Goal: Task Accomplishment & Management: Manage account settings

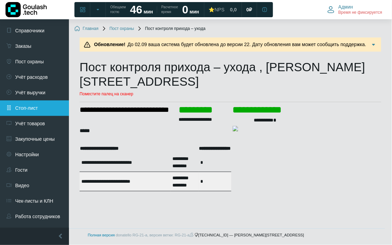
scroll to position [44, 0]
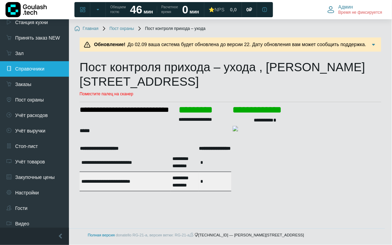
click at [45, 61] on link "Справочники" at bounding box center [34, 68] width 69 height 15
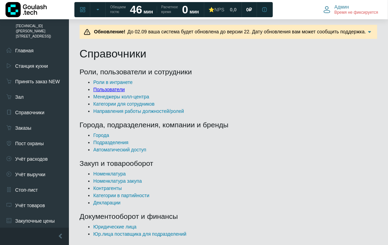
click at [122, 90] on link "Пользователи" at bounding box center [108, 90] width 31 height 6
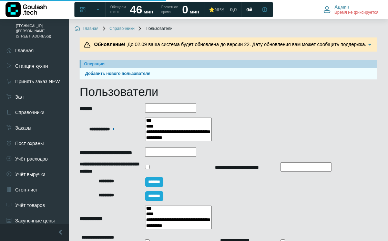
select select
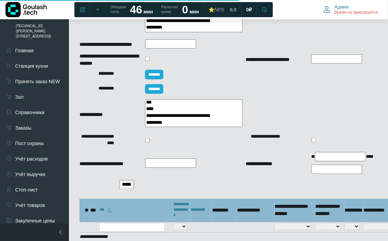
scroll to position [157, 0]
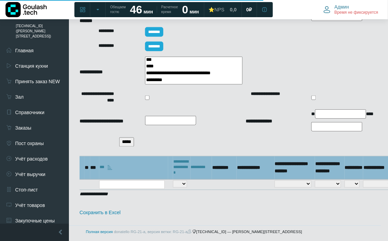
click at [129, 142] on input "*****" at bounding box center [126, 142] width 15 height 9
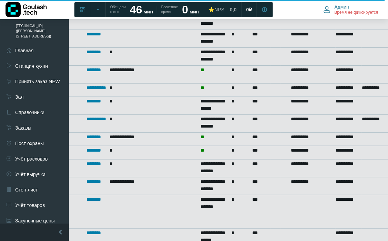
scroll to position [655, 0]
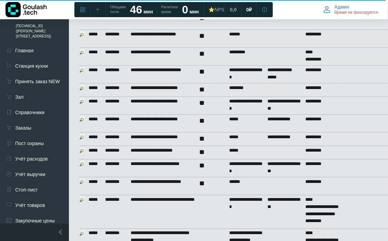
click at [84, 179] on img at bounding box center [83, 182] width 6 height 6
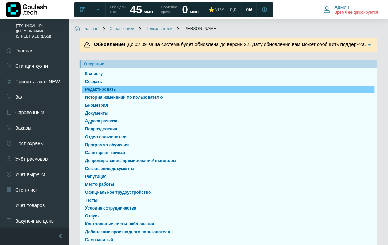
click at [132, 88] on link "Редактировать" at bounding box center [228, 89] width 292 height 7
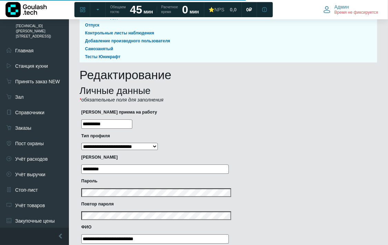
scroll to position [229, 0]
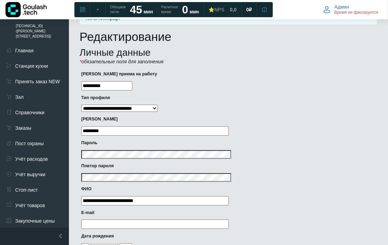
click at [134, 147] on div "Пароль" at bounding box center [226, 150] width 291 height 21
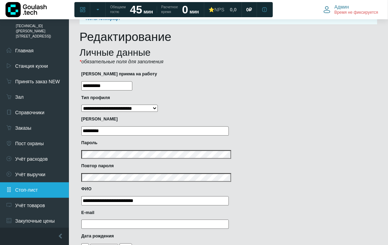
click at [0, 179] on div "[TECHNICAL_ID] ([PERSON_NAME] 3) Главная Станция кухни Принять заказ NEW Зал Сп…" at bounding box center [194, 237] width 388 height 895
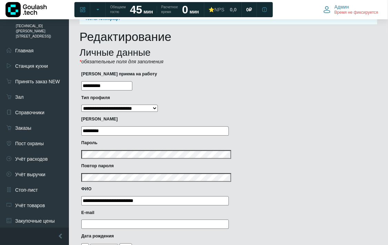
click at [276, 204] on div "**********" at bounding box center [226, 197] width 291 height 22
click at [136, 158] on div "Пароль" at bounding box center [226, 150] width 291 height 21
click at [352, 99] on label "Тип профиля" at bounding box center [226, 98] width 291 height 7
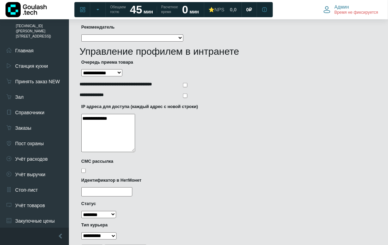
scroll to position [682, 0]
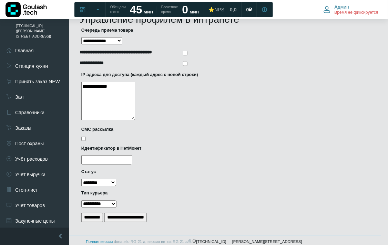
click at [101, 213] on input "*********" at bounding box center [92, 217] width 22 height 9
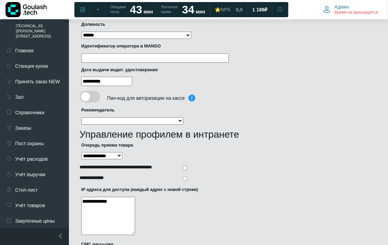
scroll to position [414, 0]
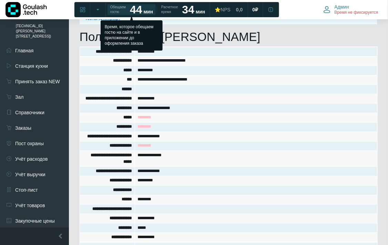
scroll to position [191, 0]
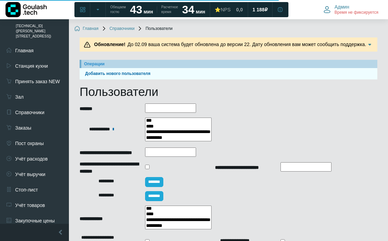
select select
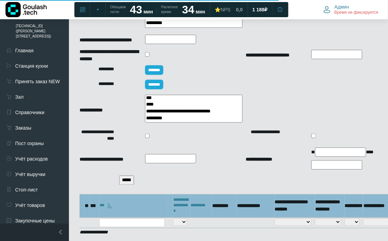
scroll to position [119, 0]
click at [133, 180] on input "*****" at bounding box center [126, 180] width 15 height 9
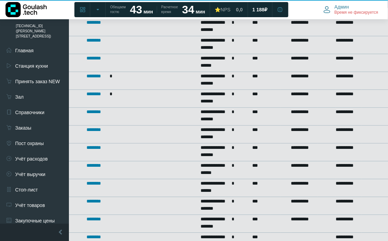
scroll to position [333, 0]
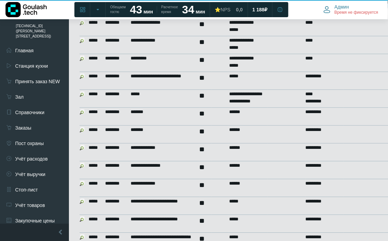
click at [80, 163] on img at bounding box center [83, 166] width 6 height 6
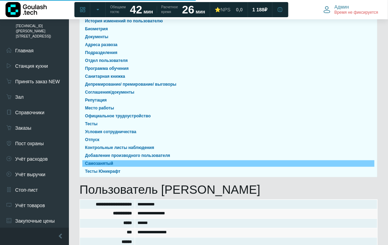
scroll to position [191, 0]
